Goal: Transaction & Acquisition: Purchase product/service

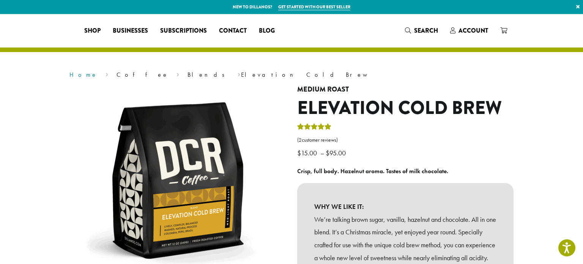
click at [78, 74] on link "Home" at bounding box center [83, 75] width 28 height 8
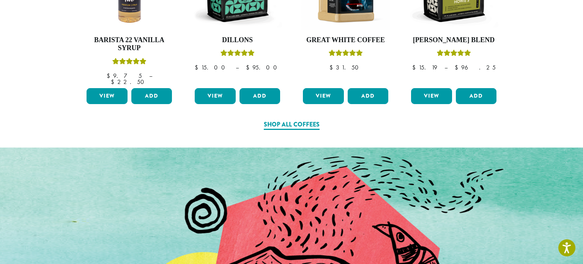
scroll to position [441, 0]
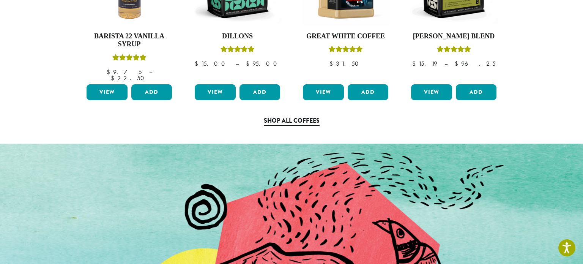
click at [296, 119] on link "Shop All Coffees" at bounding box center [292, 121] width 56 height 10
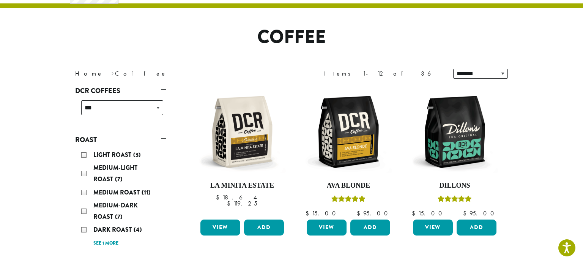
scroll to position [50, 0]
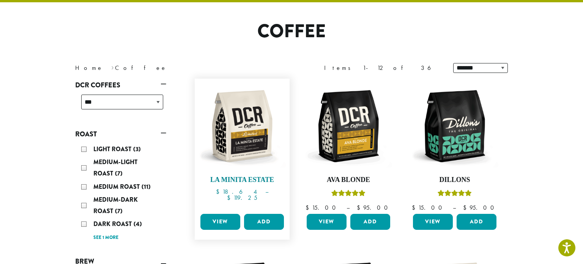
click at [256, 180] on h4 "La Minita Estate" at bounding box center [241, 180] width 87 height 8
